Goal: Information Seeking & Learning: Learn about a topic

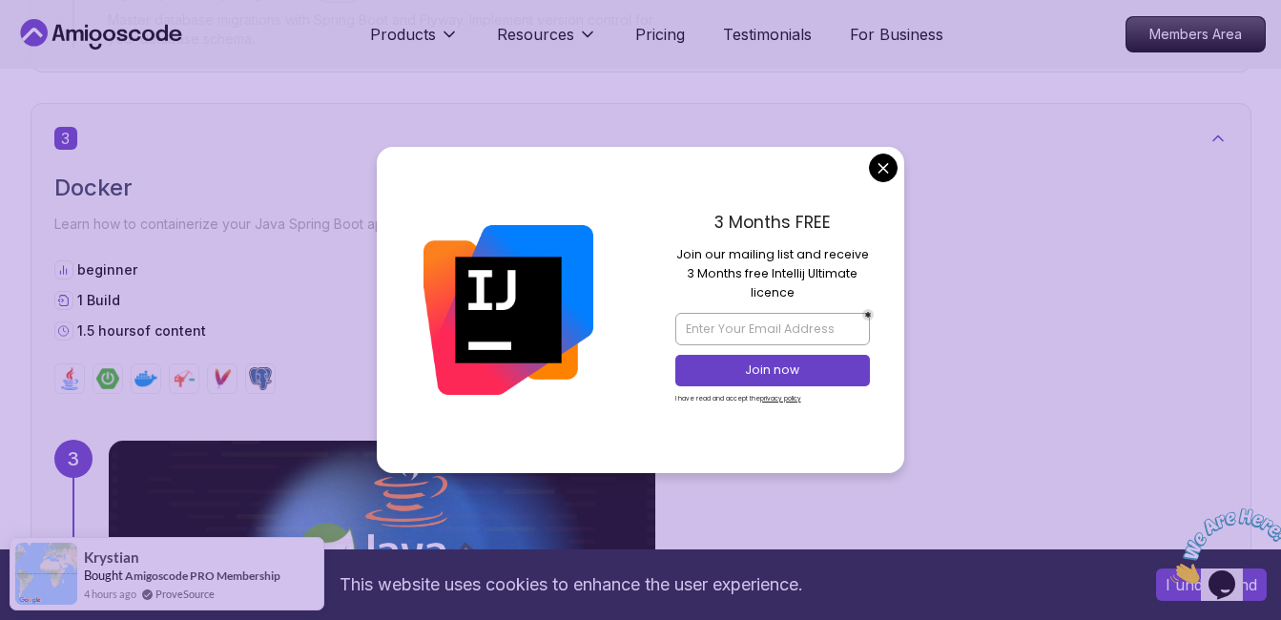
scroll to position [2385, 0]
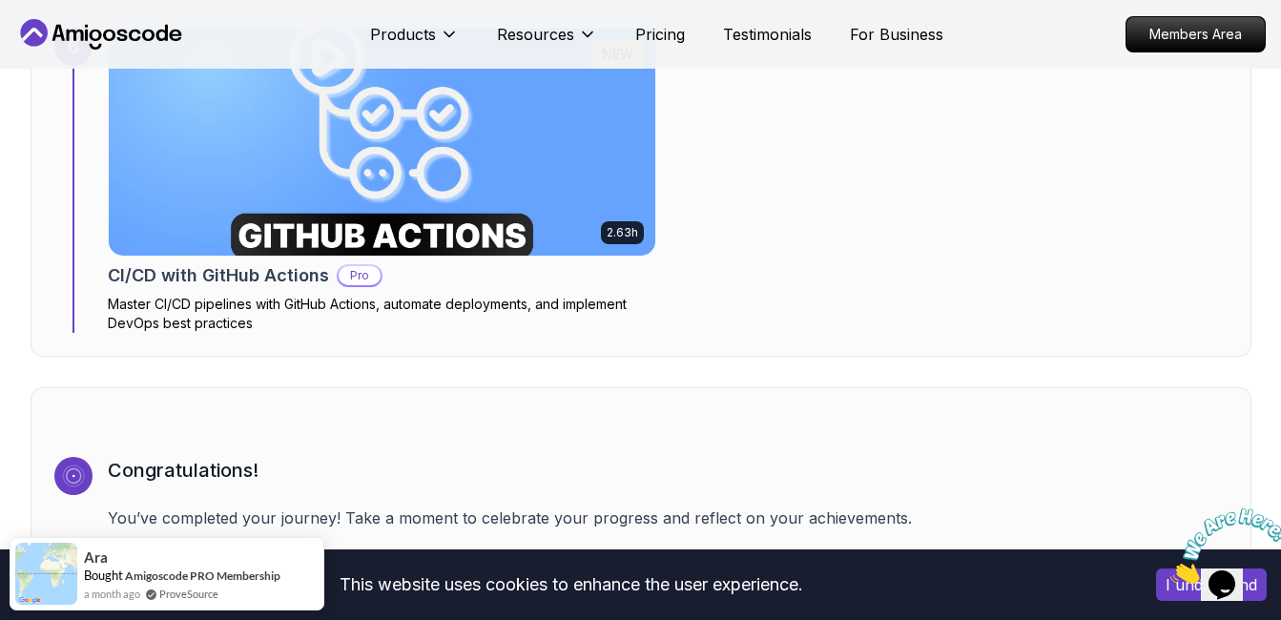
scroll to position [6009, 0]
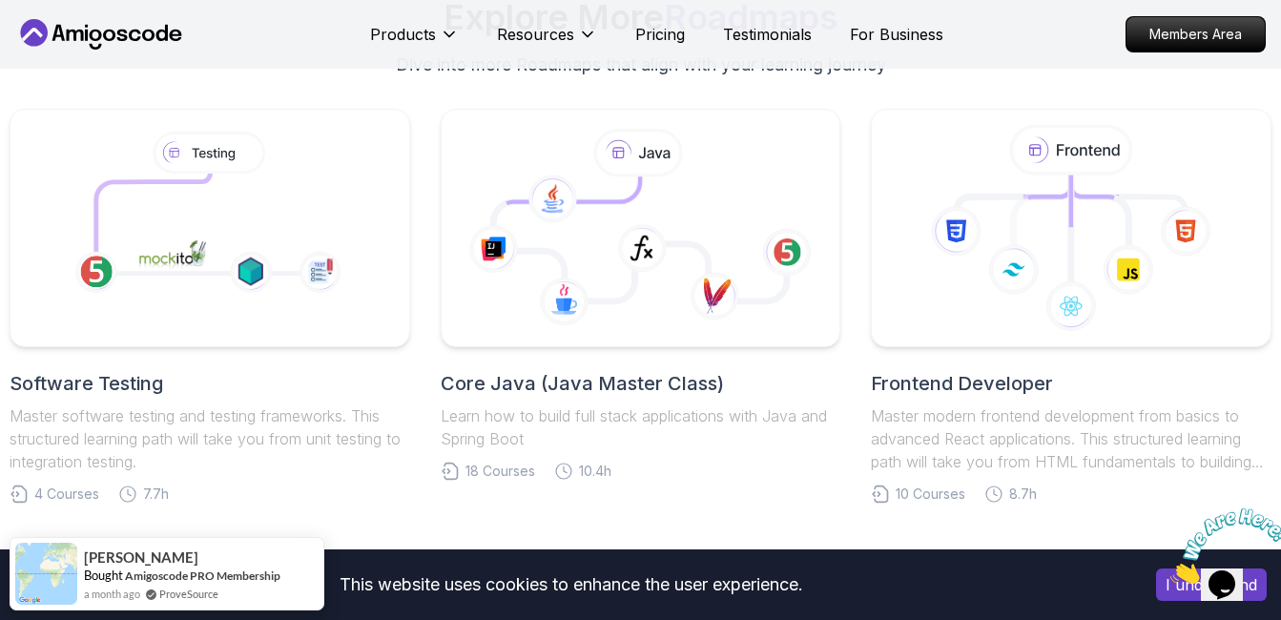
click at [1170, 570] on icon "Close" at bounding box center [1170, 578] width 0 height 16
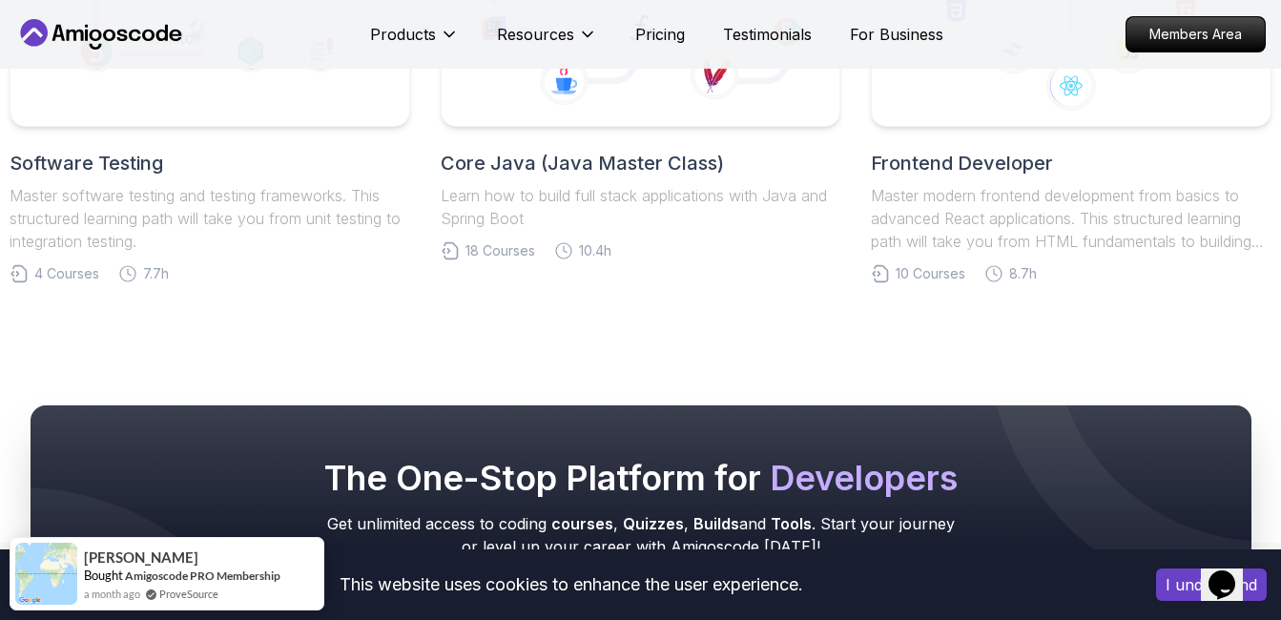
scroll to position [6915, 0]
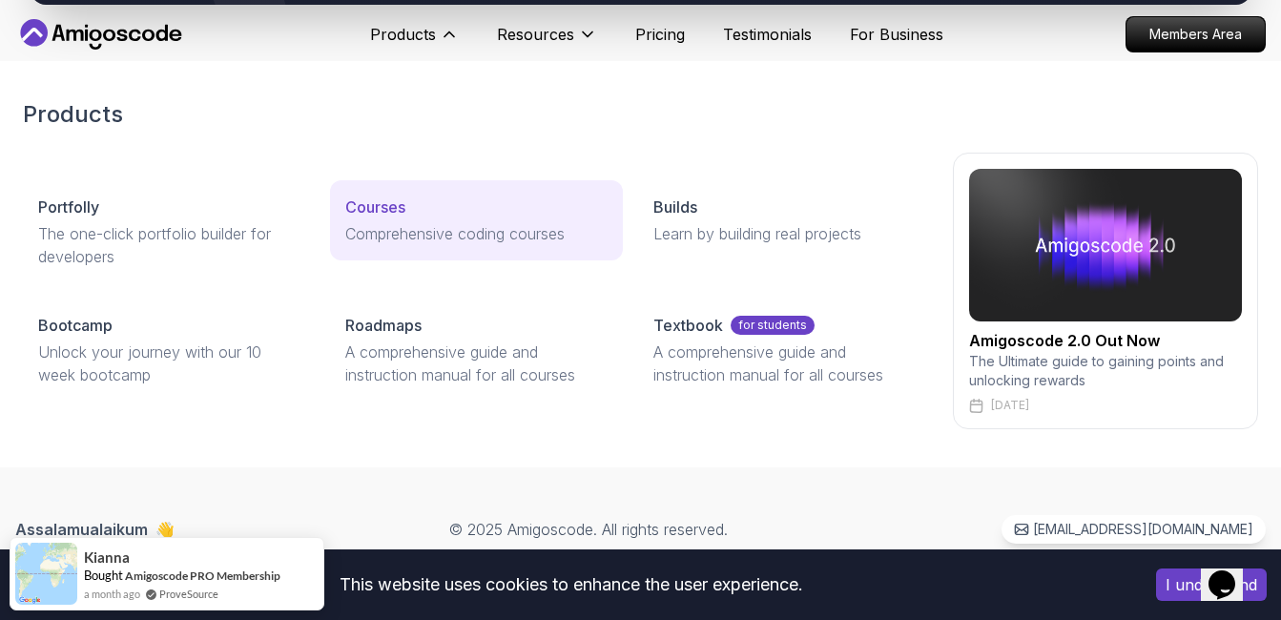
click at [390, 209] on p "Courses" at bounding box center [375, 207] width 60 height 23
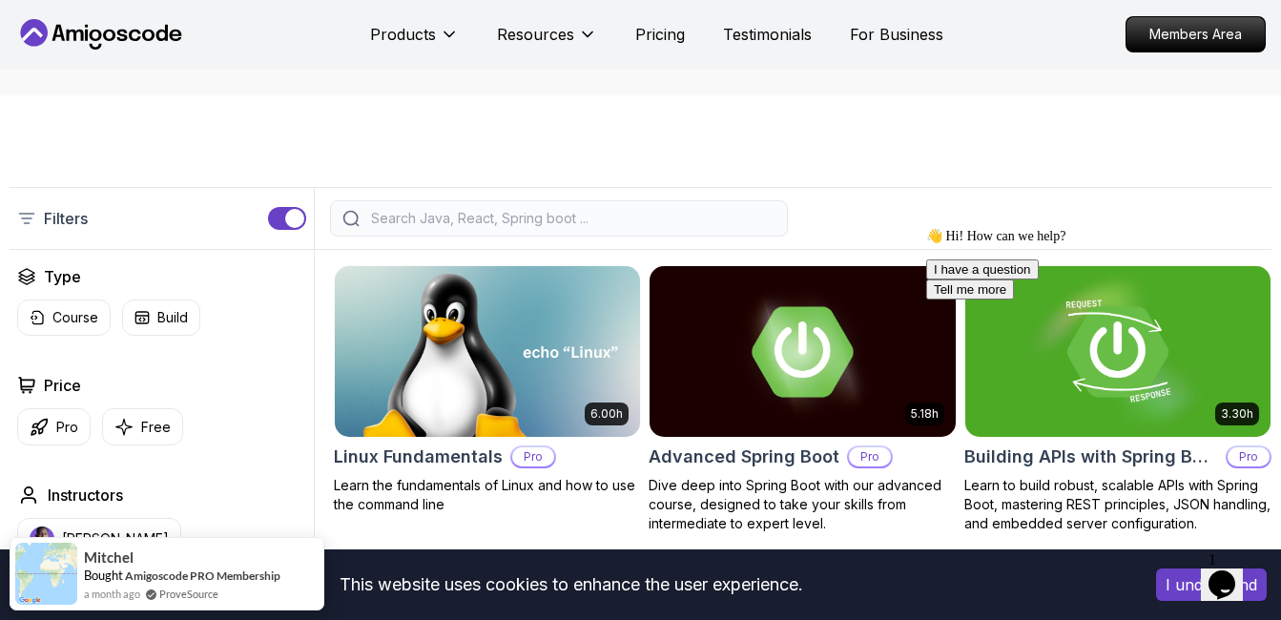
scroll to position [382, 0]
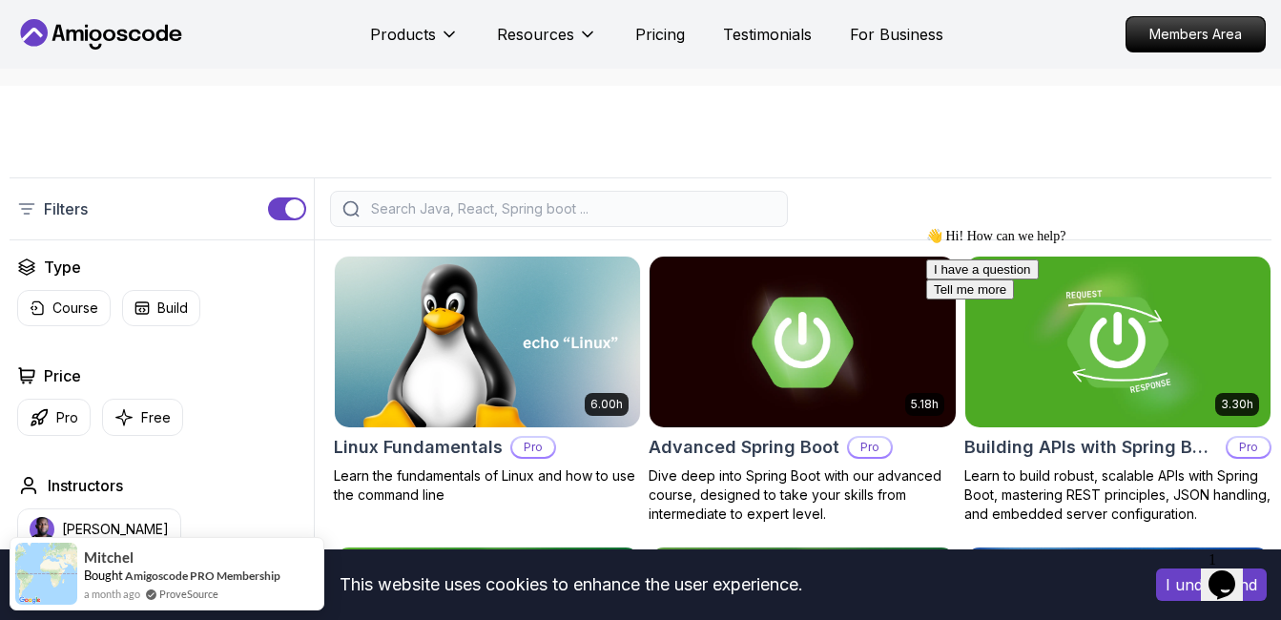
click at [526, 212] on input "search" at bounding box center [571, 208] width 408 height 19
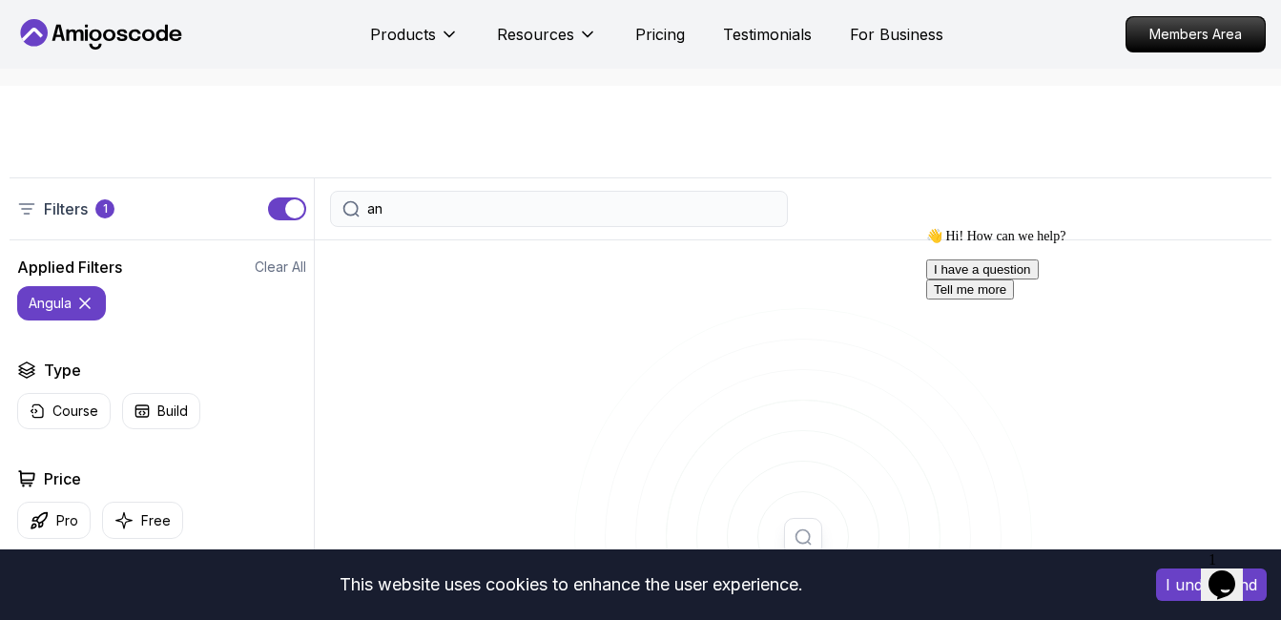
type input "a"
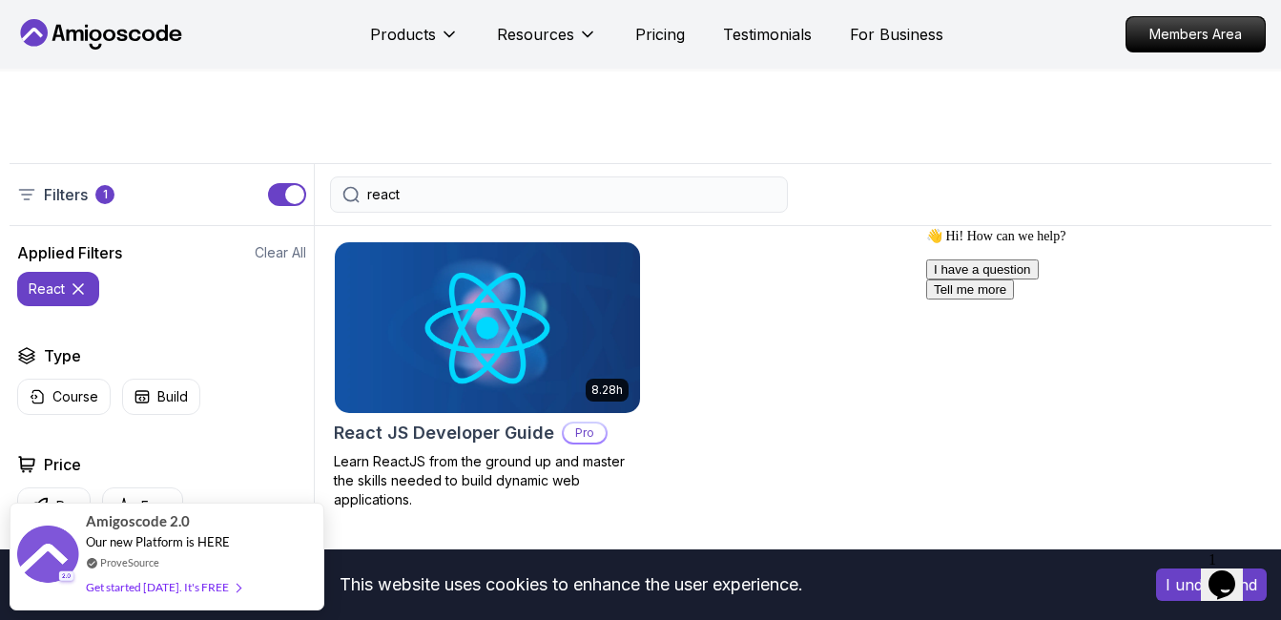
scroll to position [382, 0]
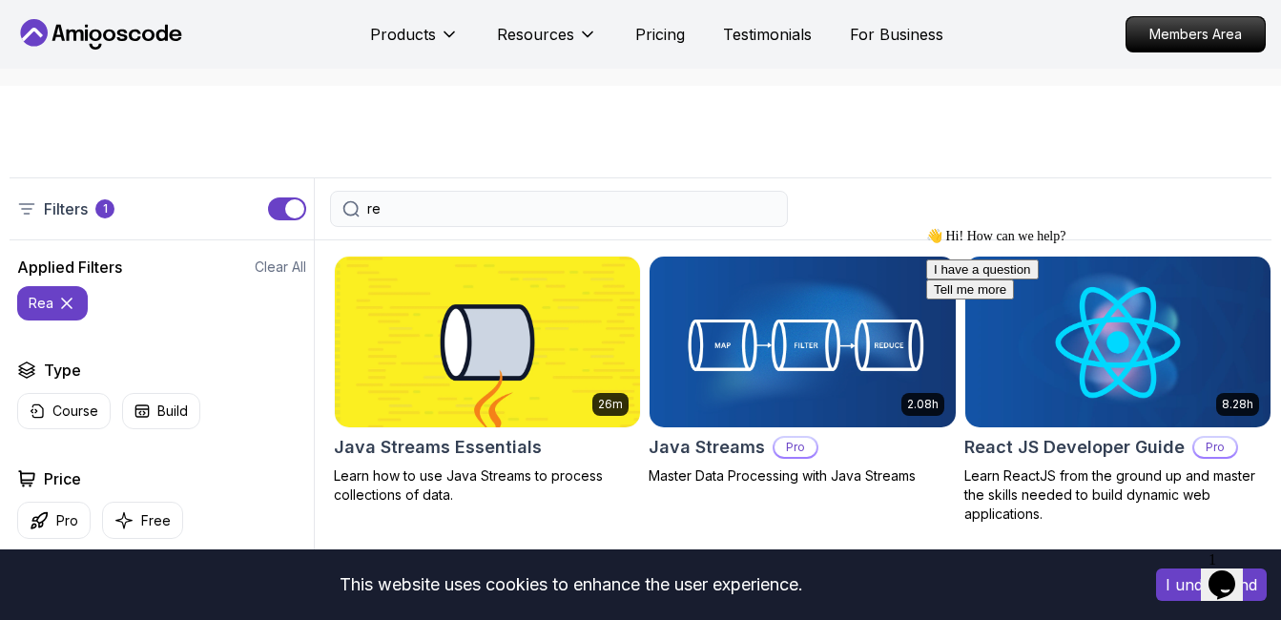
type input "r"
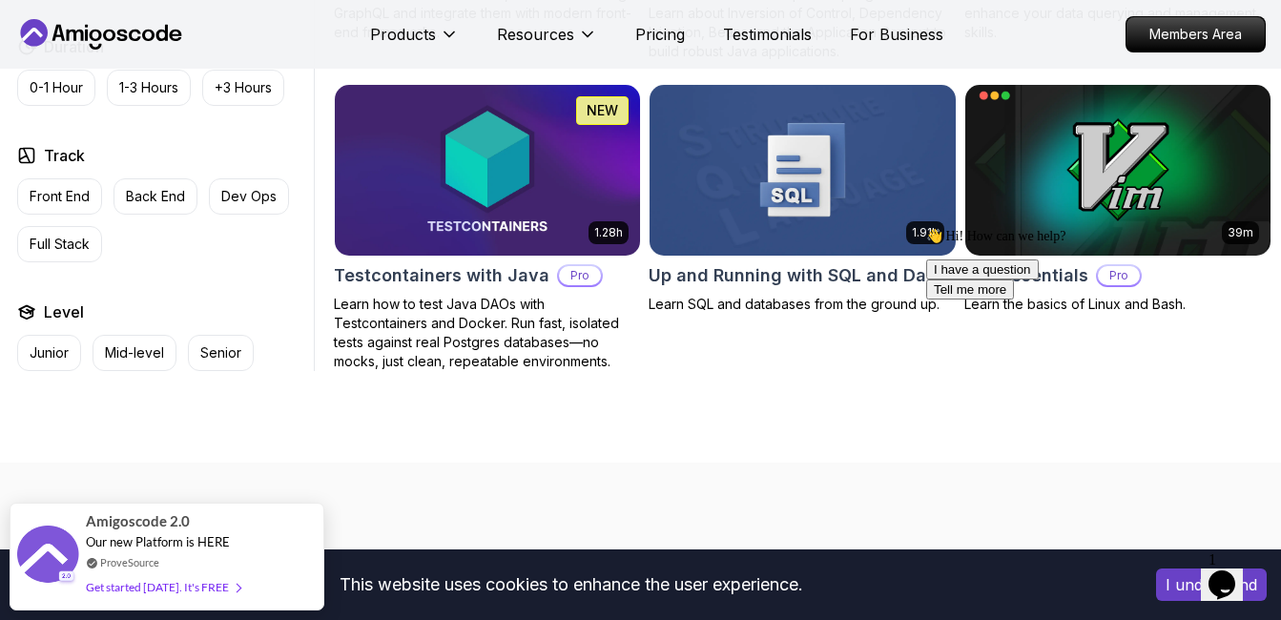
scroll to position [5151, 0]
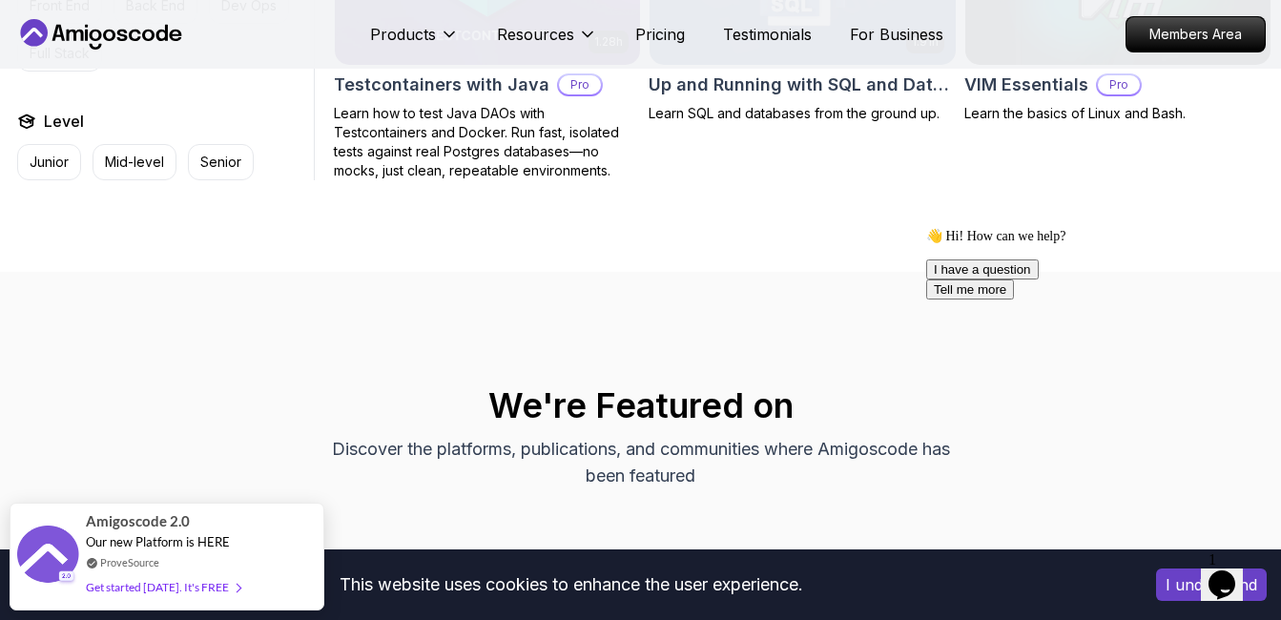
click at [926, 228] on icon "Chat attention grabber" at bounding box center [926, 228] width 0 height 0
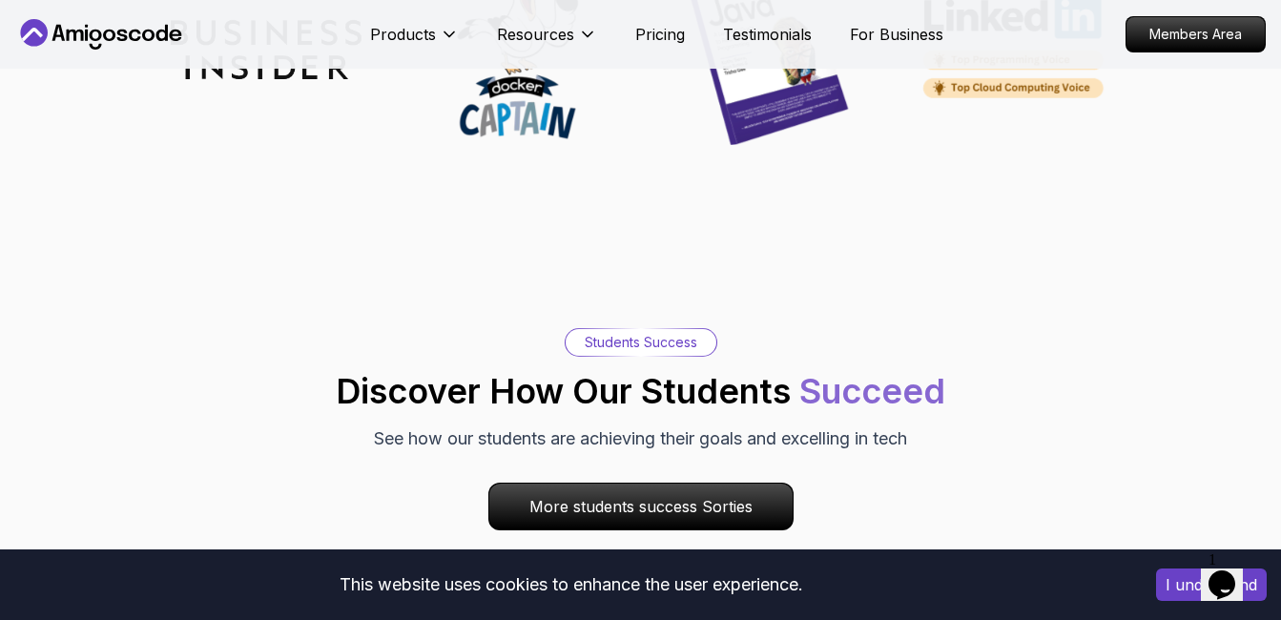
scroll to position [0, 0]
